Goal: Transaction & Acquisition: Purchase product/service

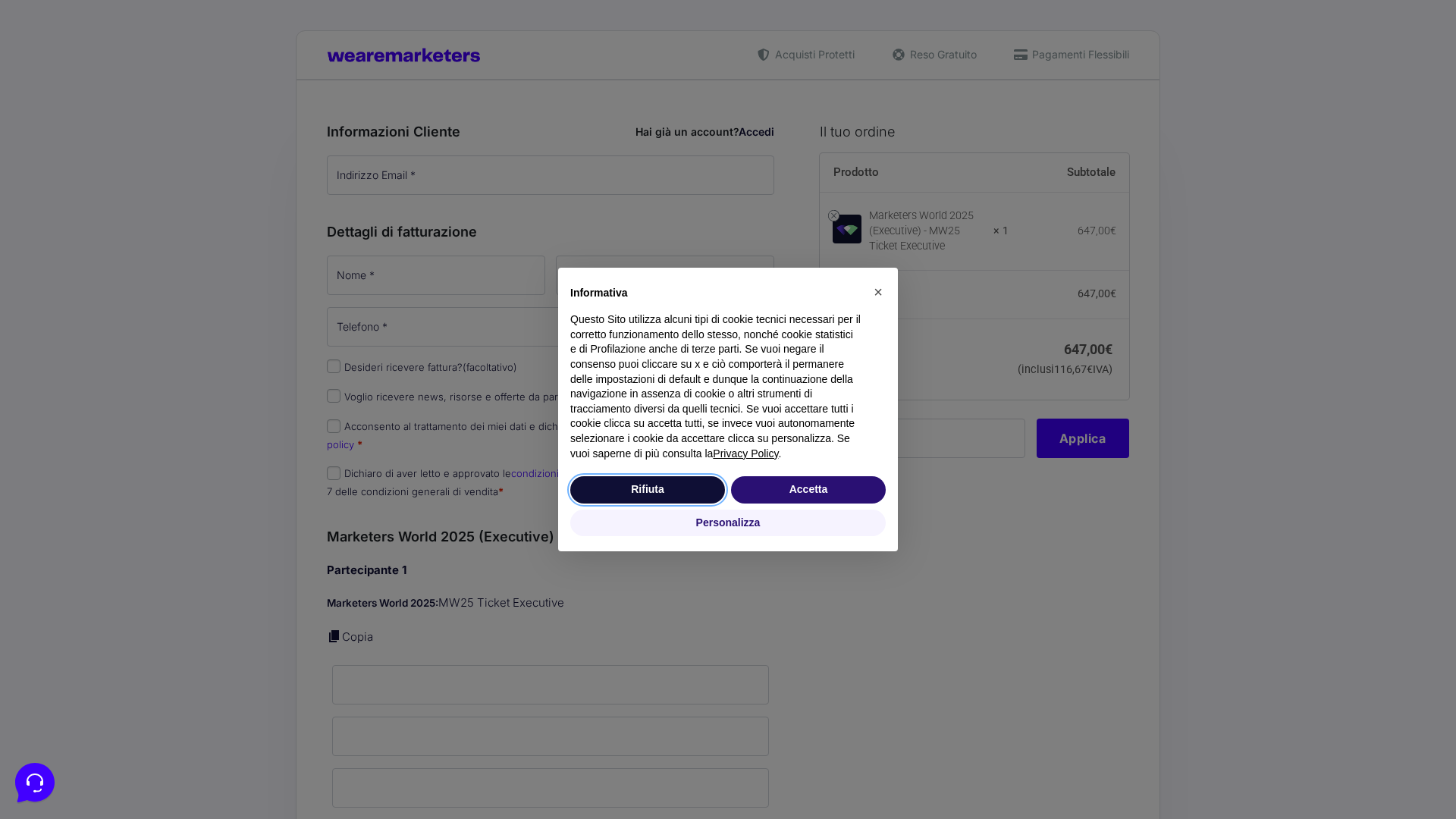
click at [648, 489] on button "Rifiuta" at bounding box center [648, 489] width 154 height 27
